Goal: Navigation & Orientation: Find specific page/section

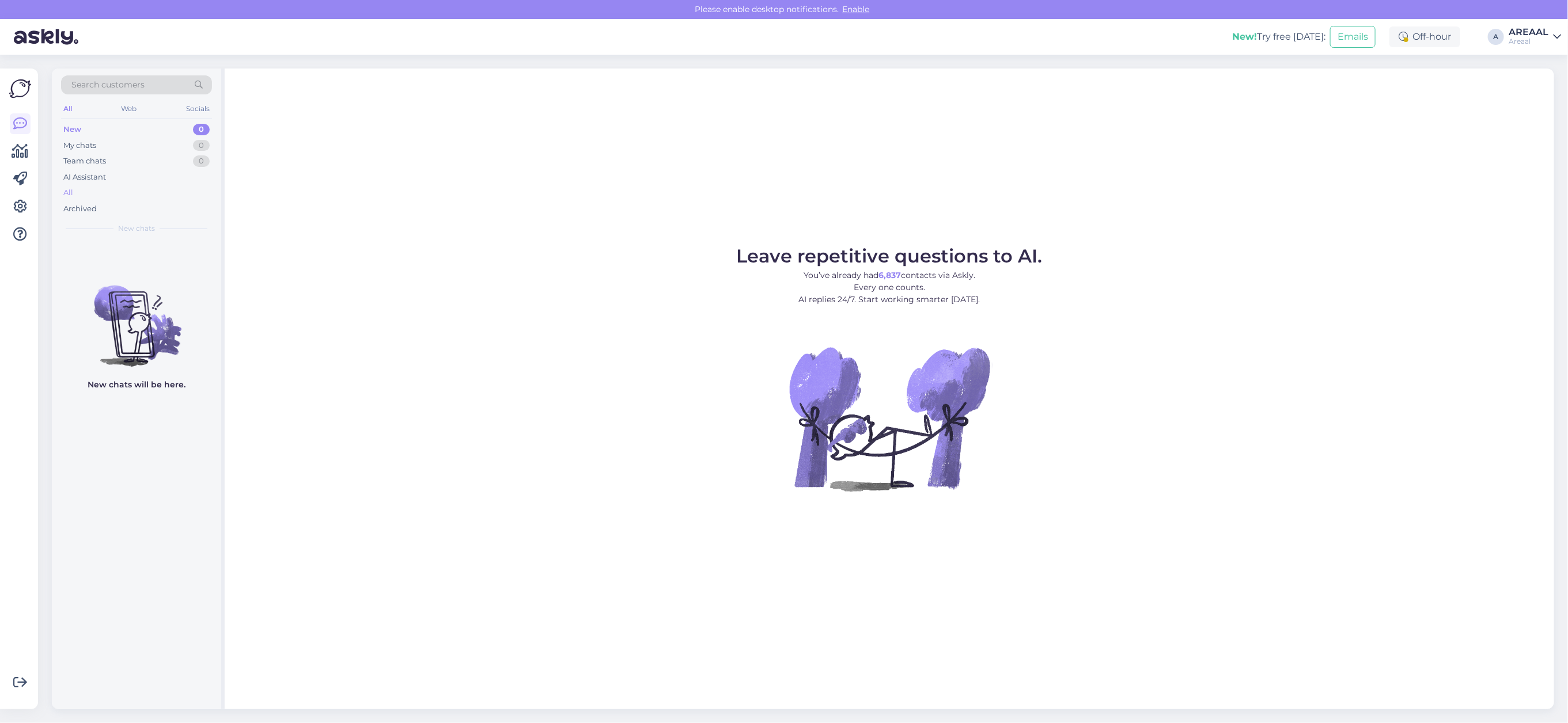
click at [136, 190] on div "All" at bounding box center [136, 192] width 151 height 16
click at [76, 185] on div "AI Assistant" at bounding box center [136, 176] width 151 height 16
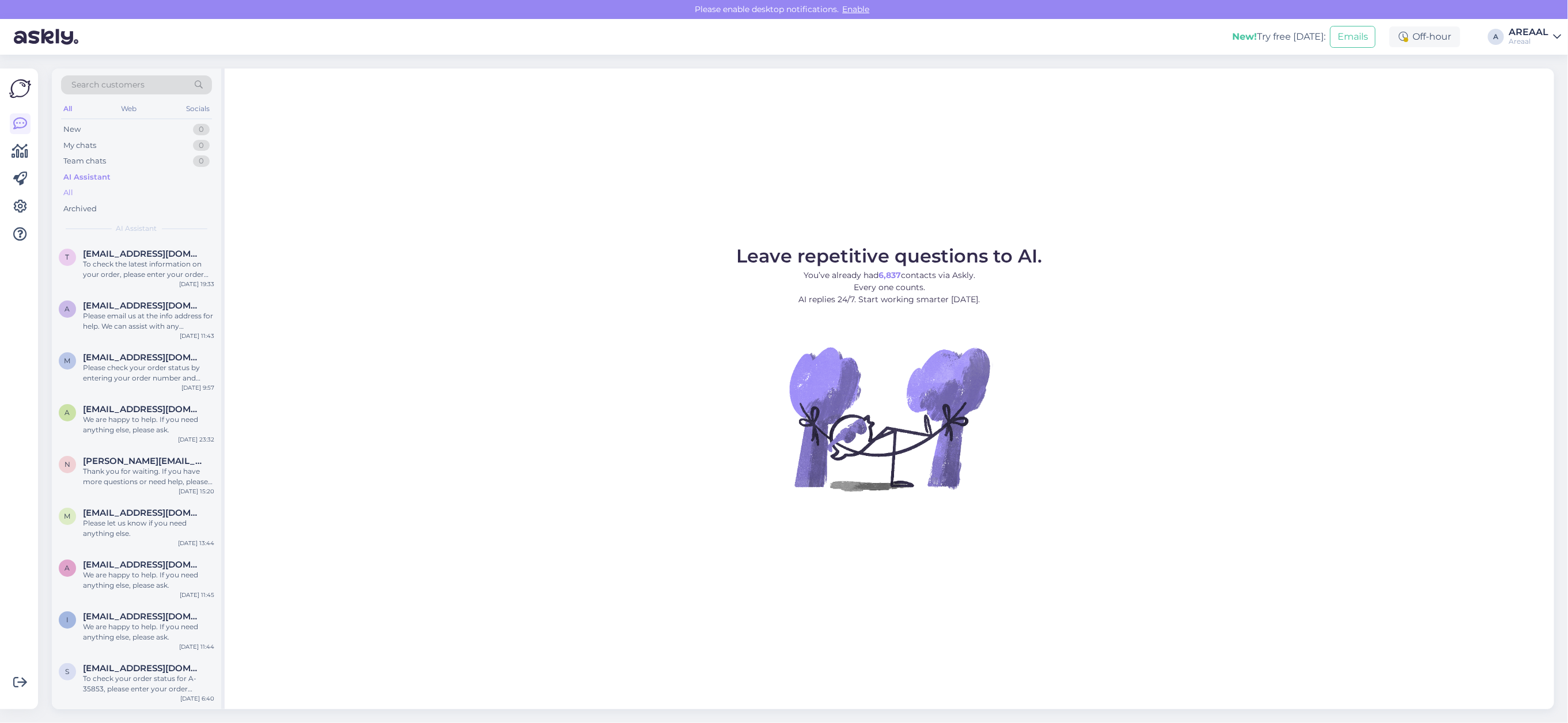
click at [87, 200] on div "All" at bounding box center [136, 192] width 151 height 16
